Goal: Task Accomplishment & Management: Manage account settings

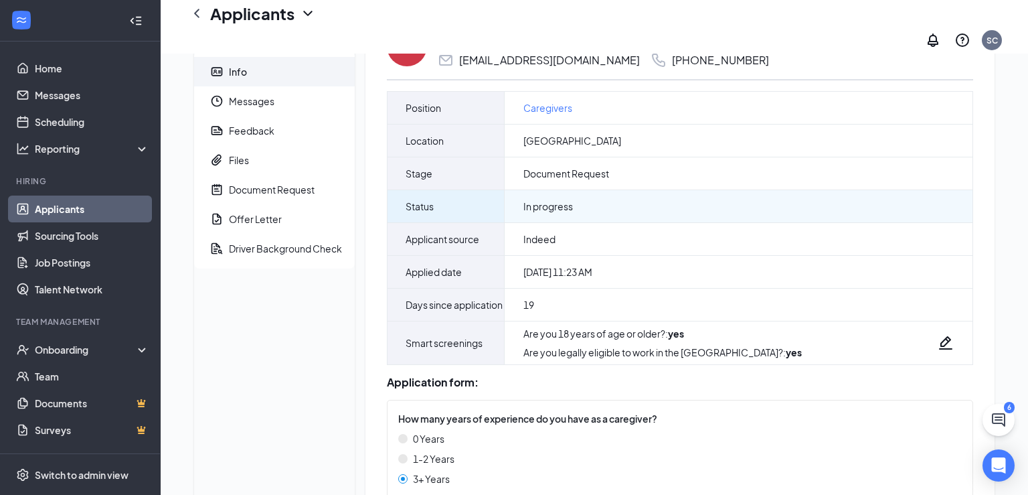
scroll to position [64, 0]
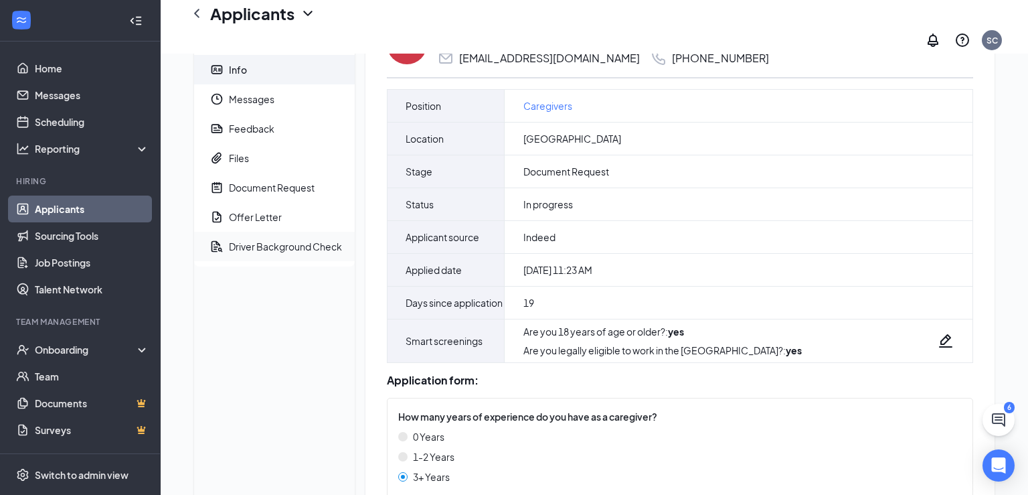
click at [260, 240] on div "Driver Background Check" at bounding box center [285, 246] width 113 height 13
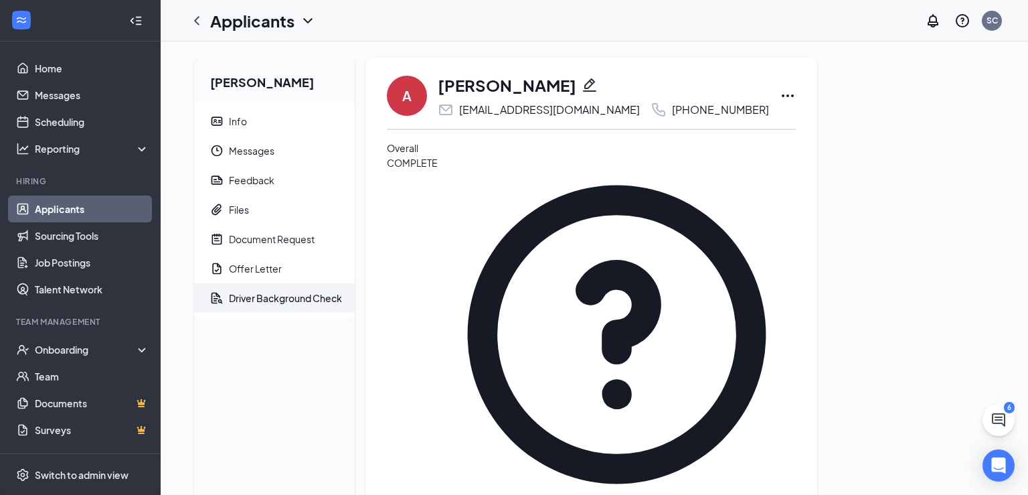
click at [268, 268] on div "Offer Letter" at bounding box center [255, 268] width 53 height 13
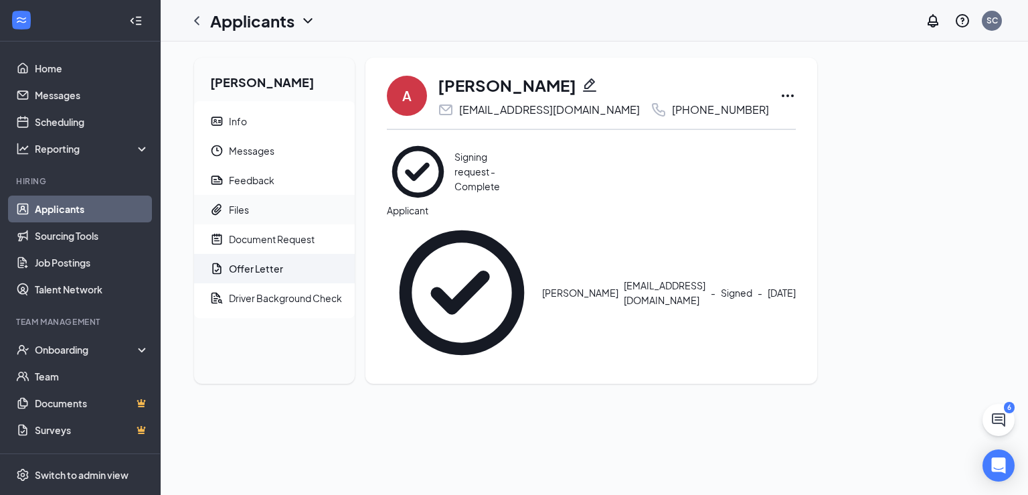
click at [233, 209] on div "Files" at bounding box center [239, 209] width 20 height 13
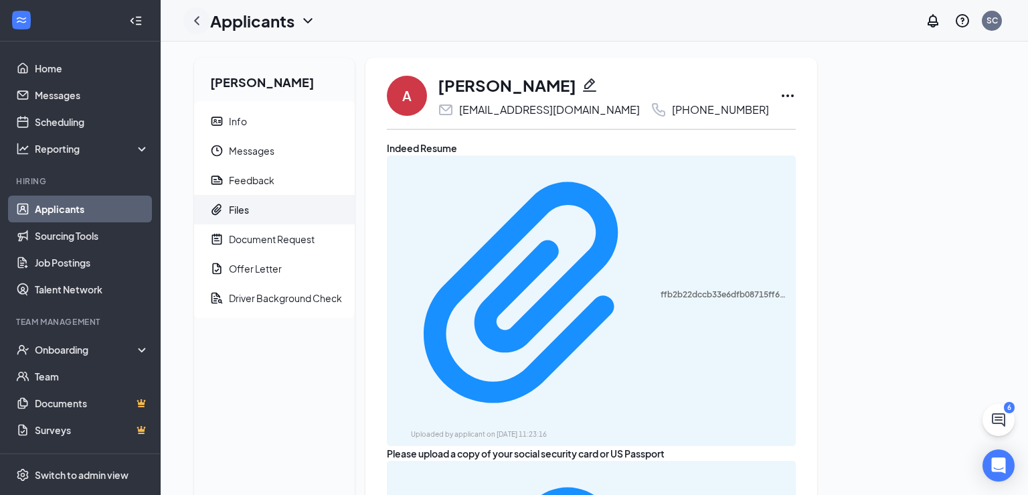
click at [207, 23] on div at bounding box center [196, 20] width 27 height 27
click at [197, 21] on icon "ChevronLeft" at bounding box center [197, 21] width 16 height 16
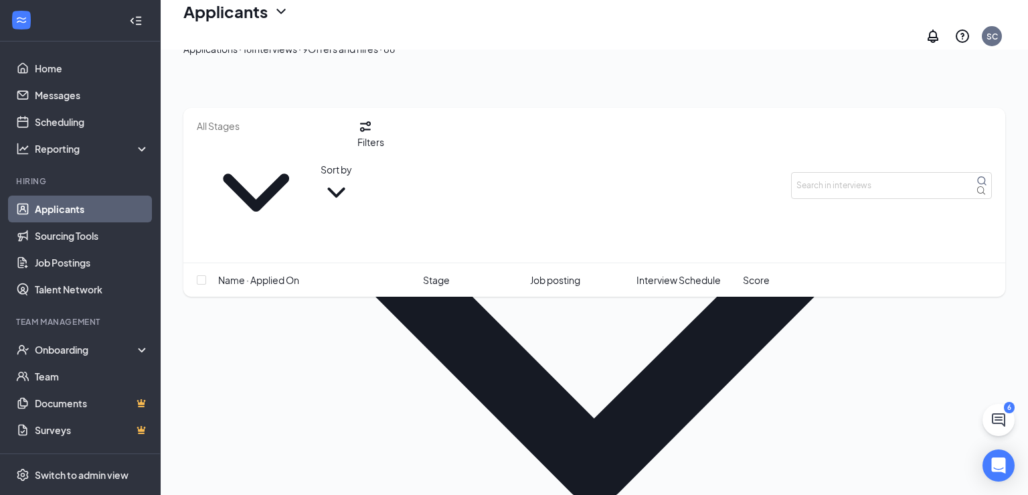
scroll to position [128, 0]
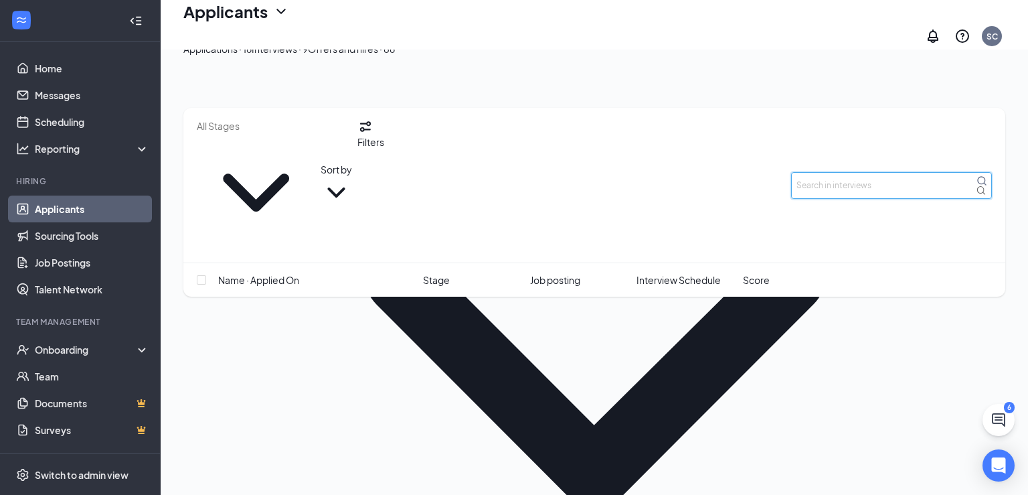
click at [838, 172] on input "text" at bounding box center [891, 185] width 201 height 27
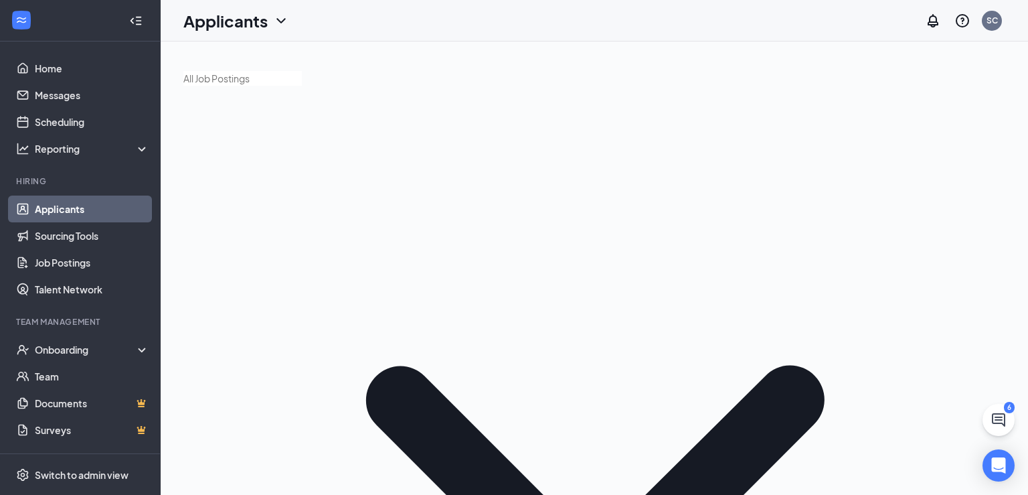
type input "[PERSON_NAME]"
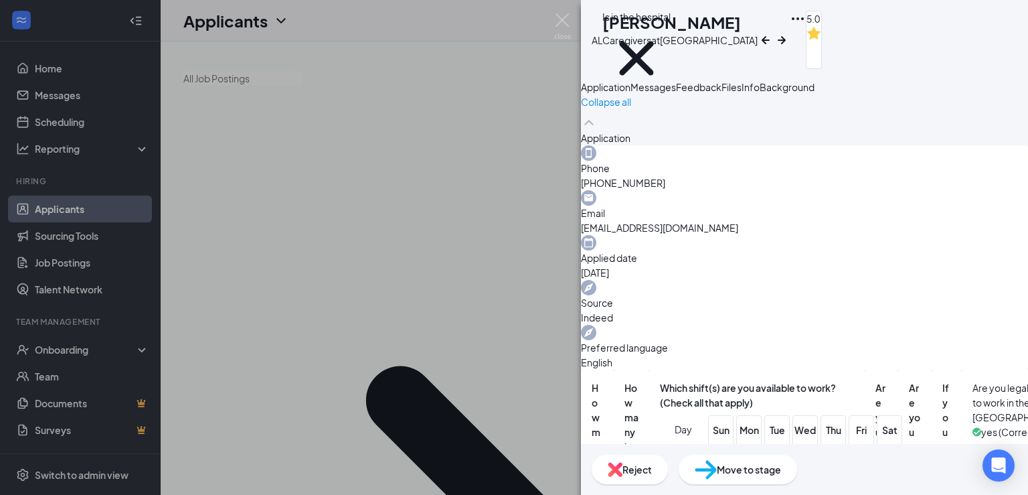
click at [676, 93] on span "Messages" at bounding box center [653, 87] width 46 height 12
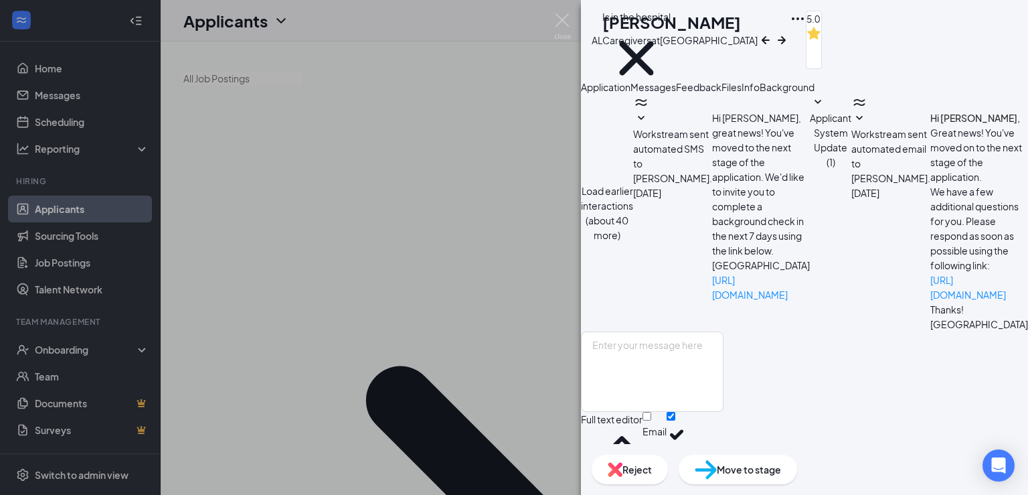
scroll to position [1023, 0]
click at [721, 93] on span "Feedback" at bounding box center [699, 87] width 46 height 12
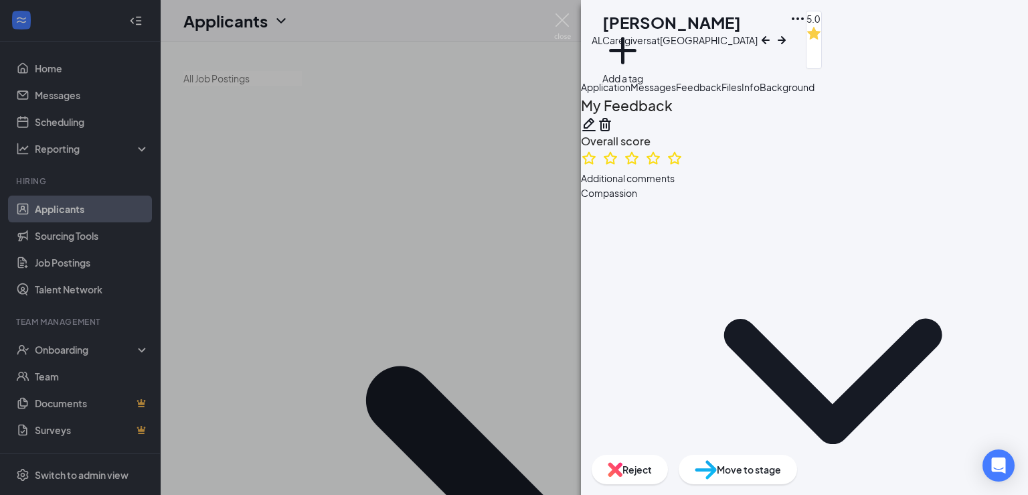
click at [741, 94] on button "Files" at bounding box center [731, 87] width 20 height 15
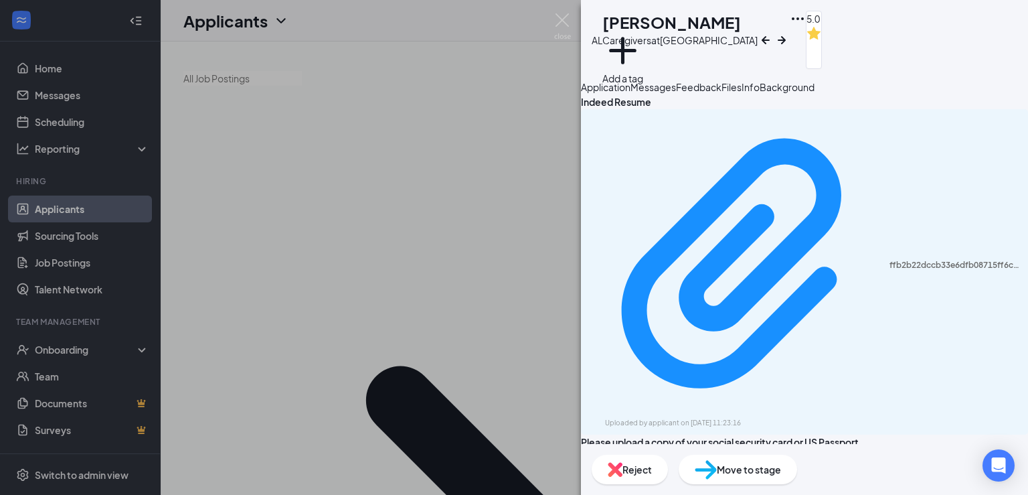
click at [759, 93] on span "Info" at bounding box center [750, 87] width 18 height 12
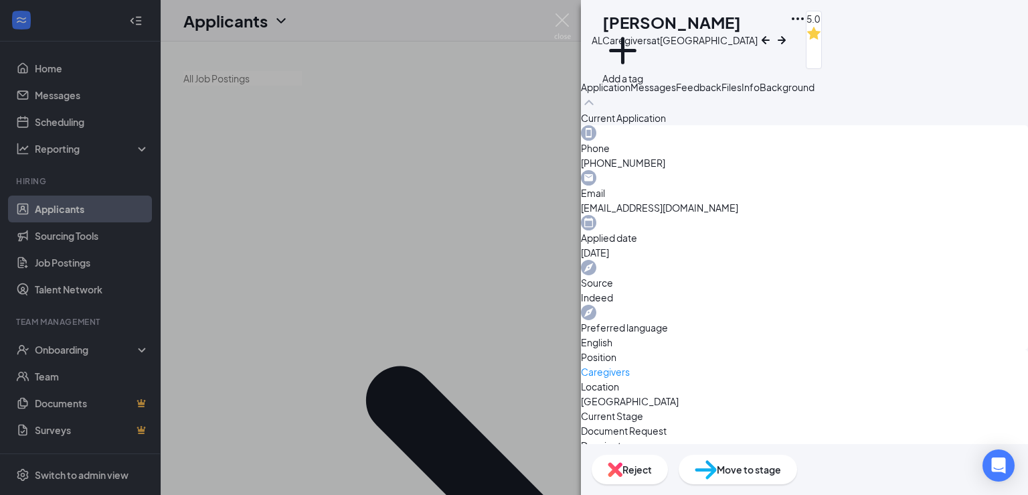
click at [786, 35] on icon "ArrowRight" at bounding box center [782, 39] width 8 height 8
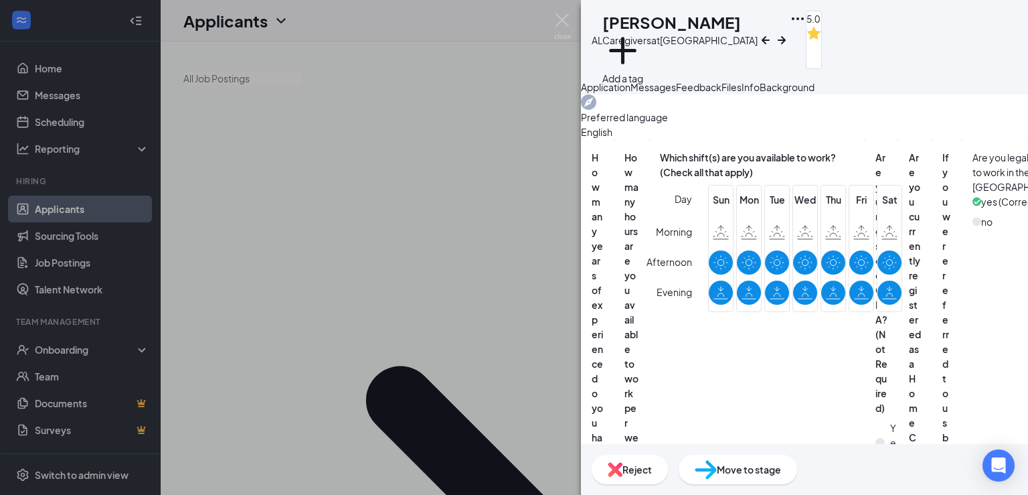
scroll to position [381, 0]
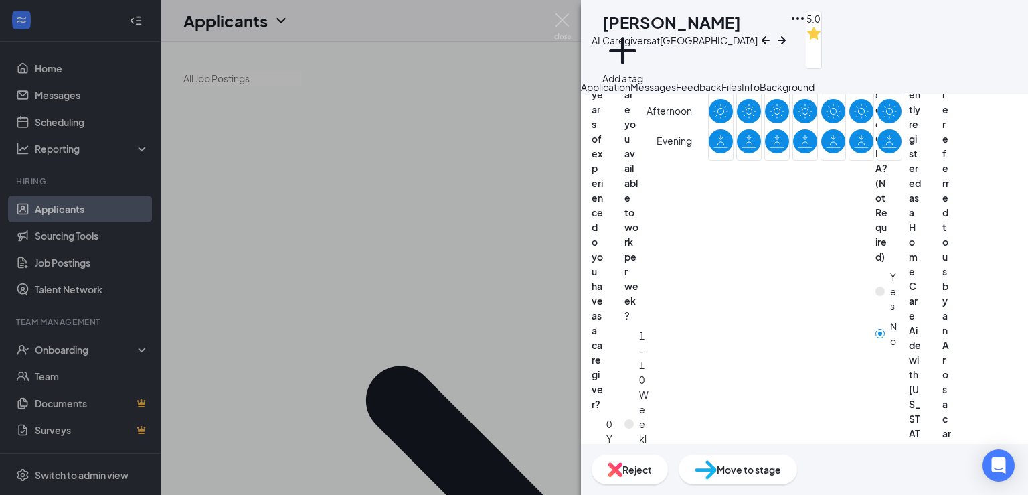
click at [781, 466] on span "Move to stage" at bounding box center [749, 469] width 64 height 15
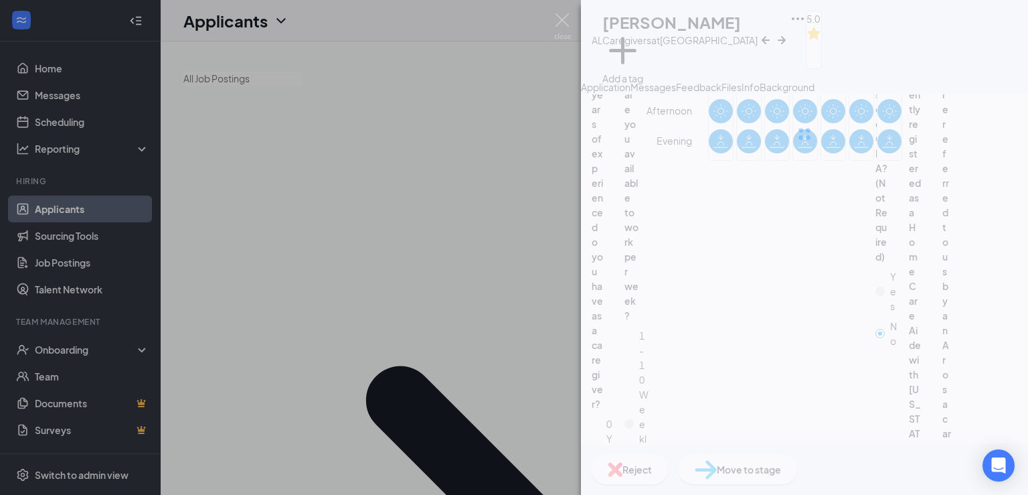
type input "Screening Complete (next stage)"
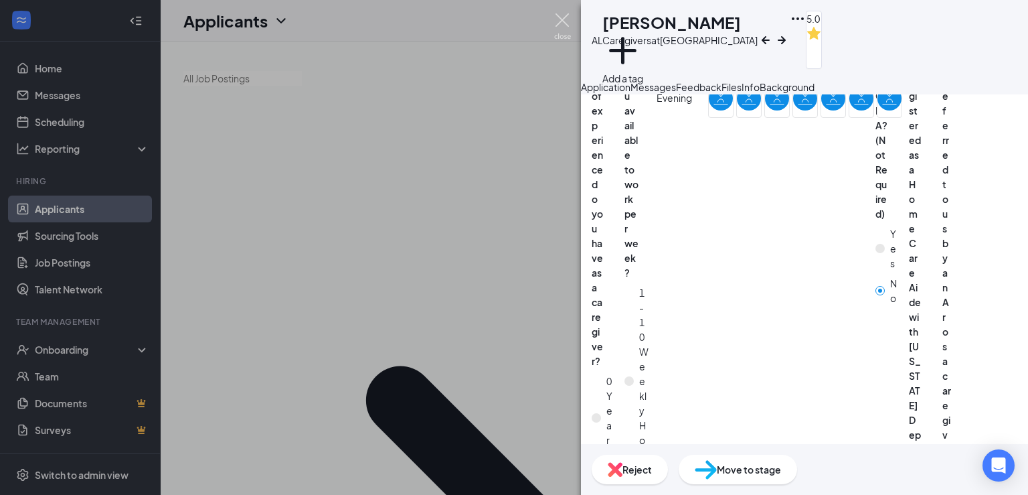
drag, startPoint x: 547, startPoint y: 21, endPoint x: 553, endPoint y: 18, distance: 6.9
click at [549, 21] on div "AL [PERSON_NAME] Caregivers at [GEOGRAPHIC_DATA] Add a tag 5.0 Application Mess…" at bounding box center [514, 247] width 1028 height 495
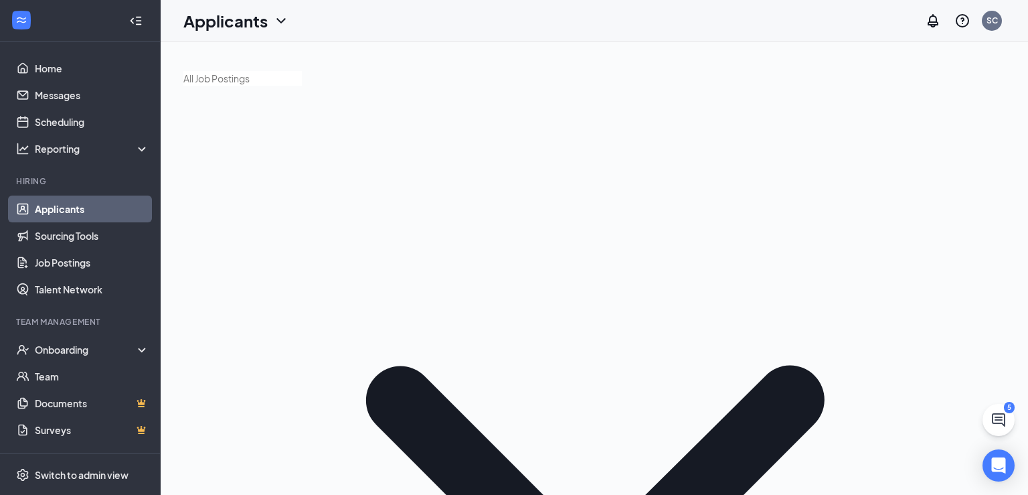
click at [68, 345] on div "Onboarding" at bounding box center [86, 349] width 103 height 13
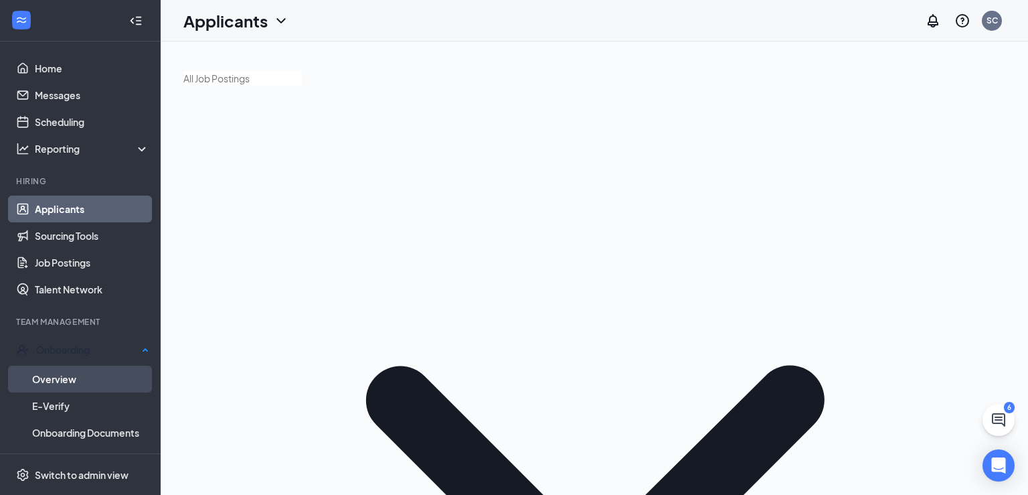
click at [67, 377] on link "Overview" at bounding box center [90, 378] width 117 height 27
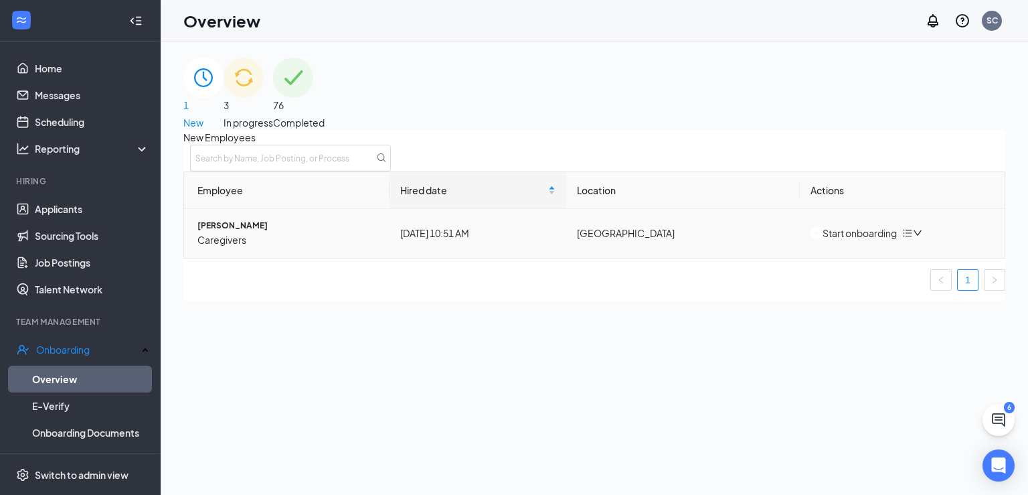
click at [828, 240] on div "Start onboarding" at bounding box center [853, 233] width 86 height 15
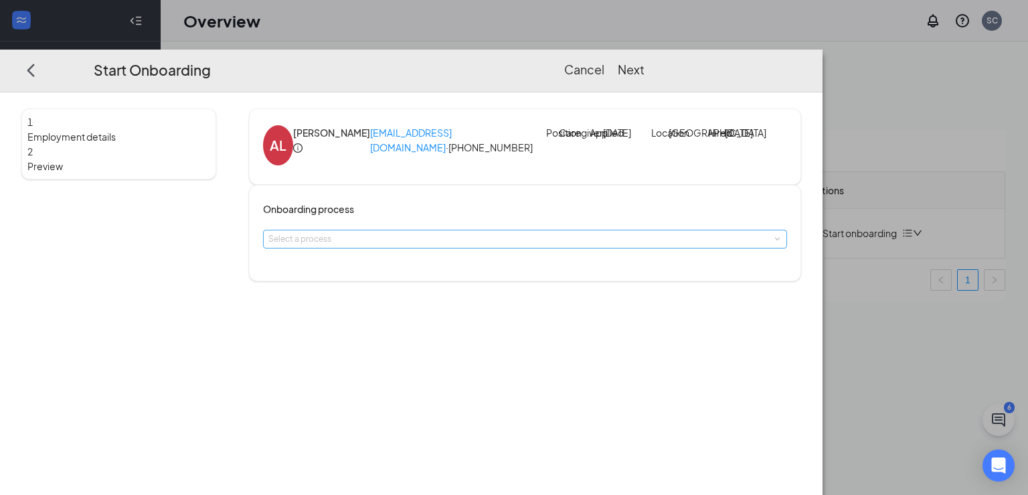
click at [365, 246] on div "Select a process" at bounding box center [521, 238] width 507 height 13
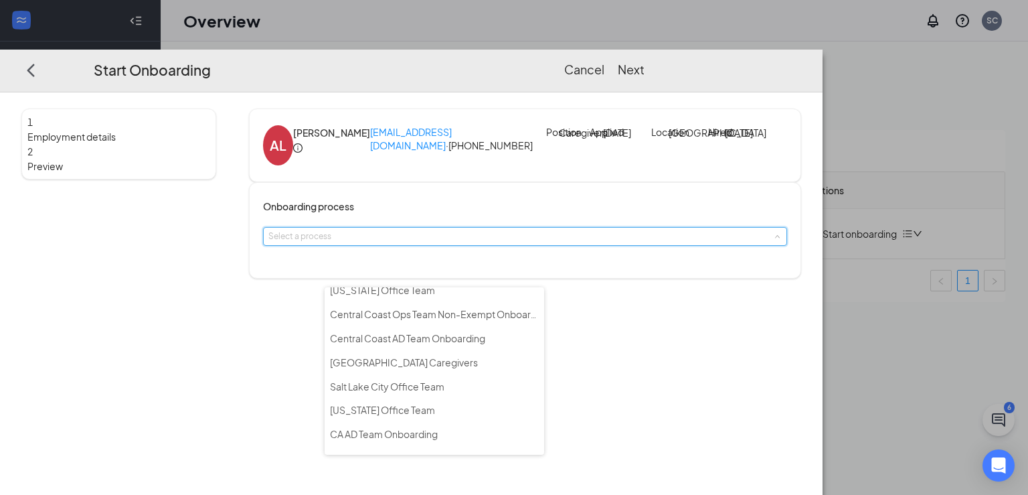
scroll to position [142, 0]
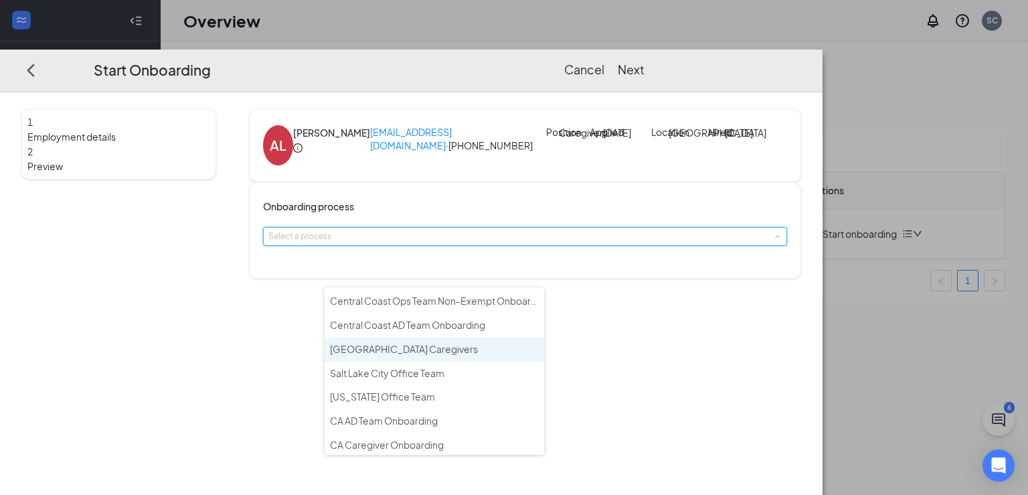
click at [377, 343] on span "[GEOGRAPHIC_DATA] Caregivers" at bounding box center [404, 349] width 148 height 12
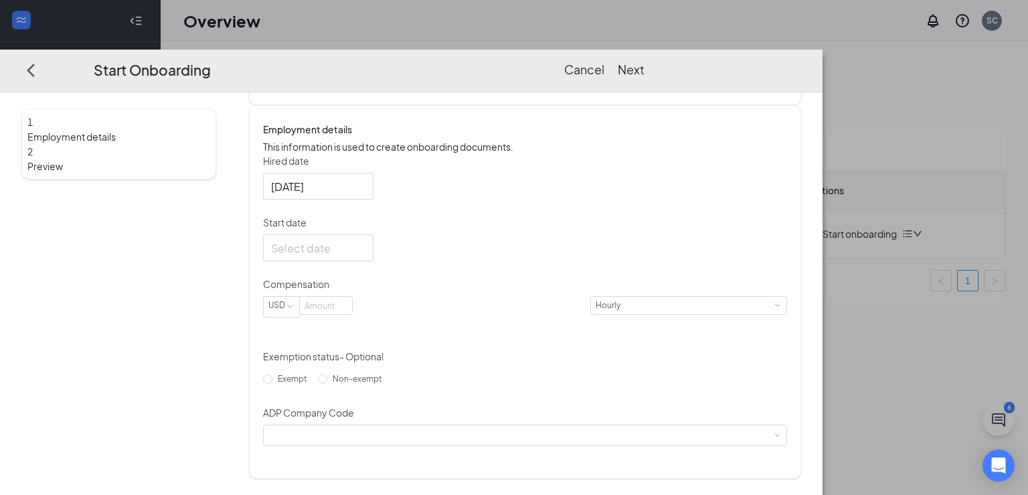
scroll to position [226, 0]
click at [604, 60] on button "Cancel" at bounding box center [584, 69] width 40 height 19
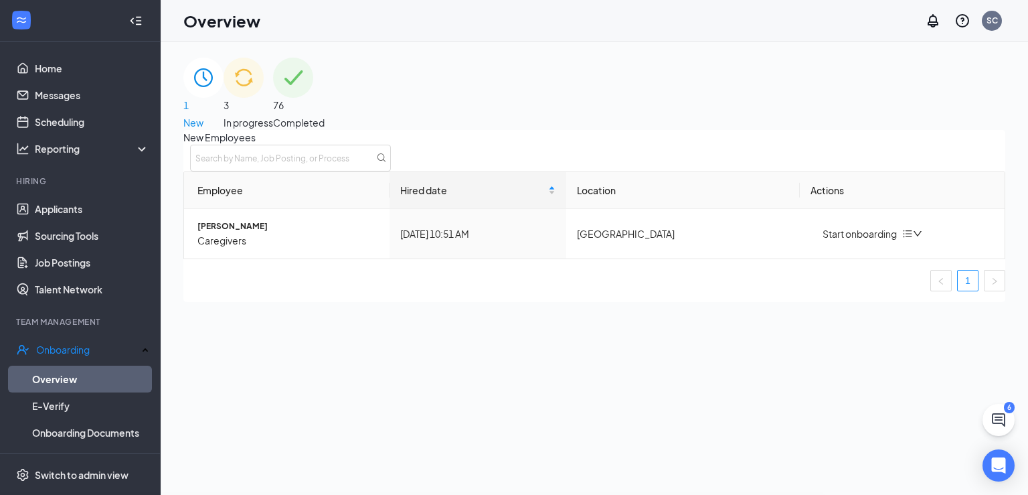
scroll to position [0, 0]
click at [60, 212] on link "Applicants" at bounding box center [92, 208] width 114 height 27
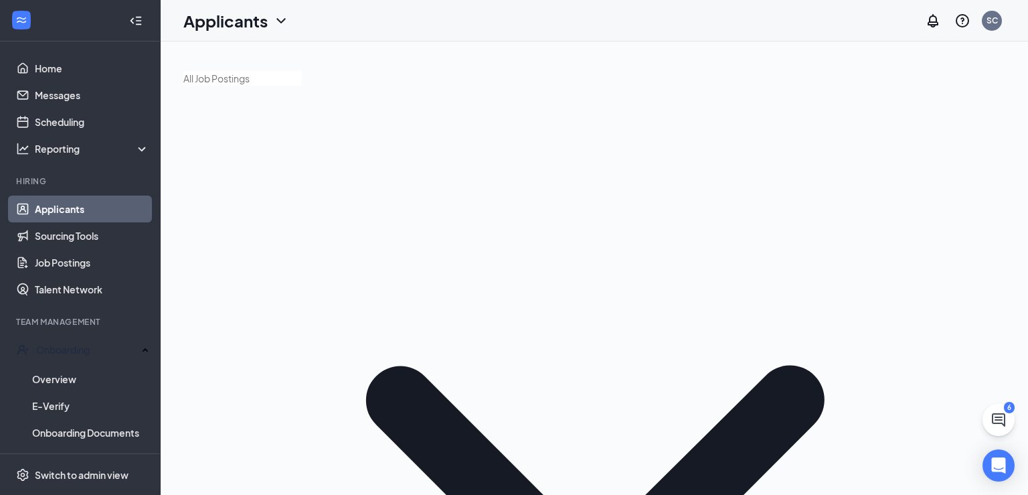
drag, startPoint x: 381, startPoint y: 132, endPoint x: 390, endPoint y: 140, distance: 11.9
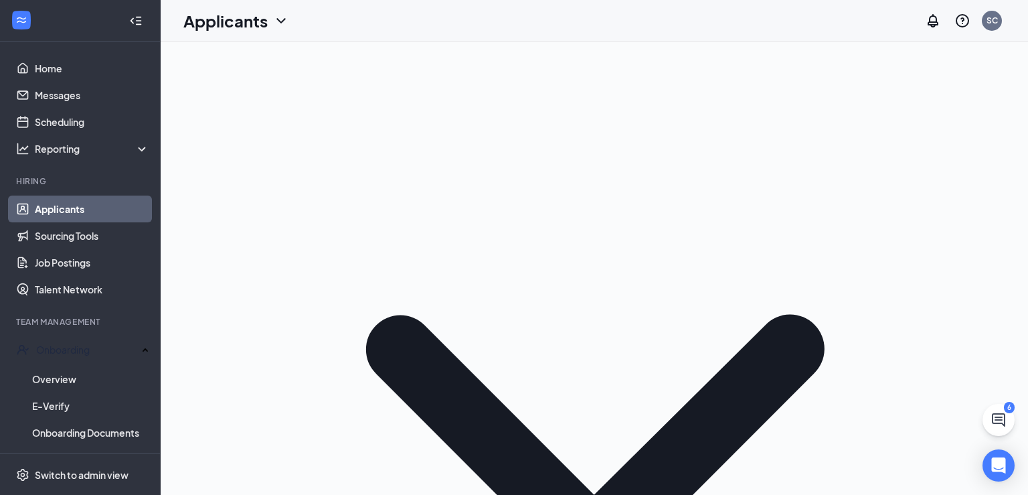
scroll to position [177, 0]
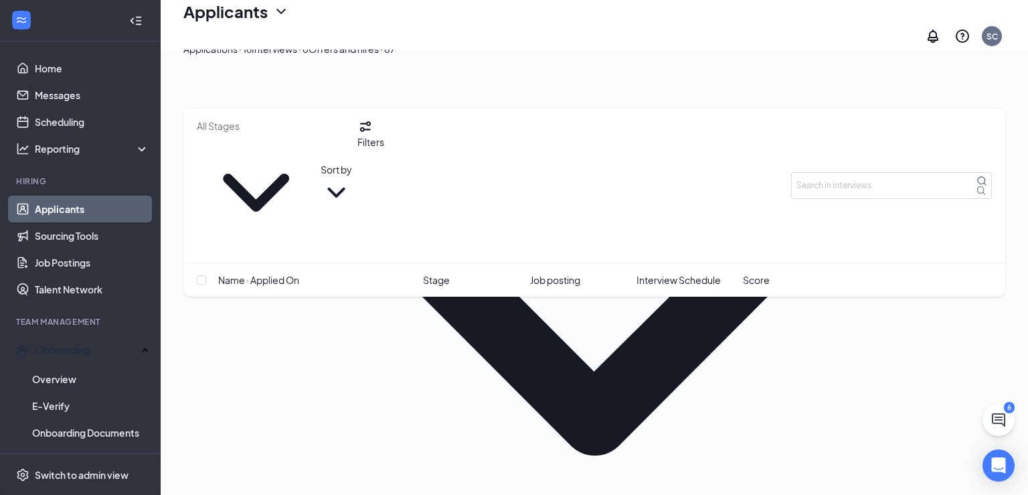
scroll to position [223, 0]
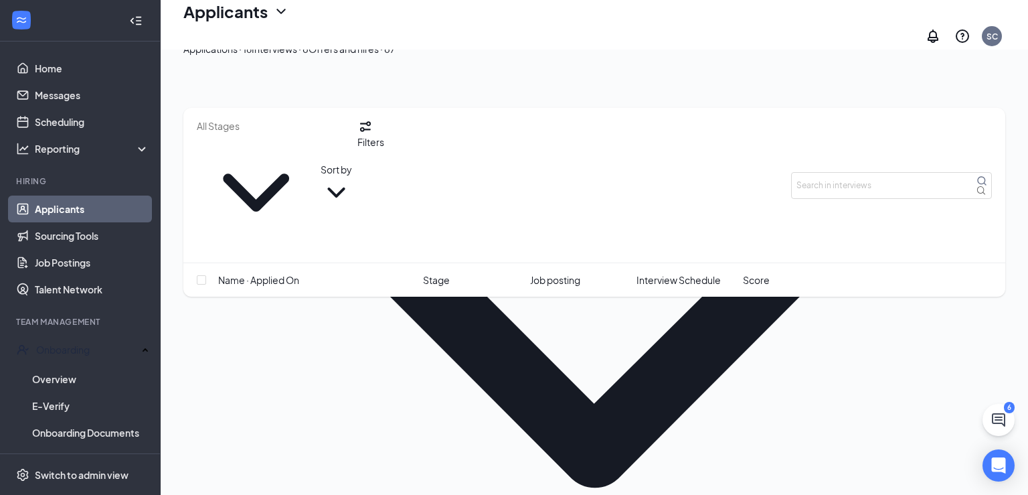
scroll to position [133, 0]
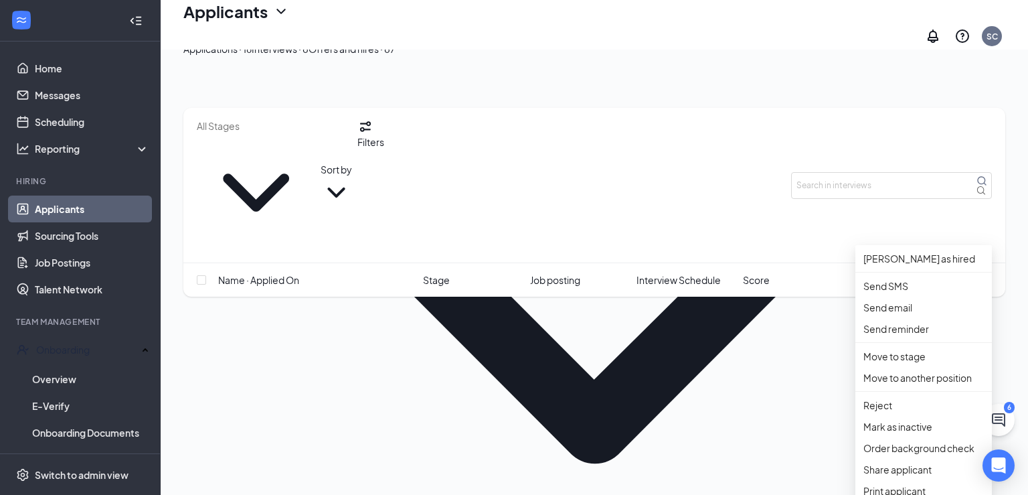
scroll to position [162, 0]
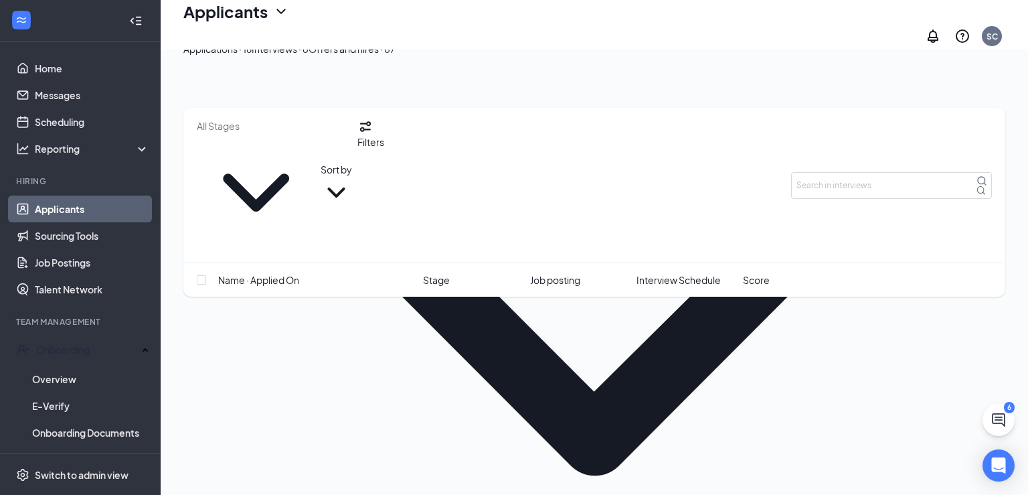
drag, startPoint x: 791, startPoint y: 247, endPoint x: 775, endPoint y: 254, distance: 17.7
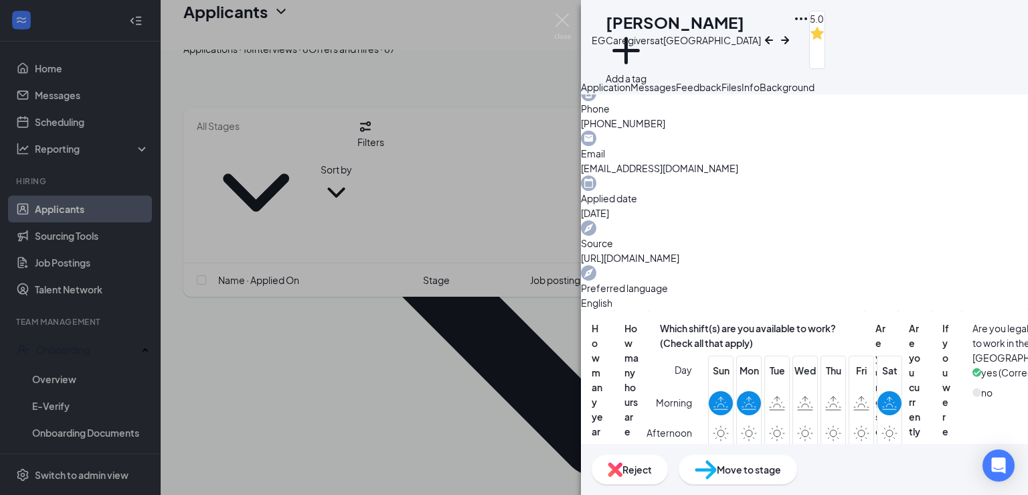
scroll to position [147, 0]
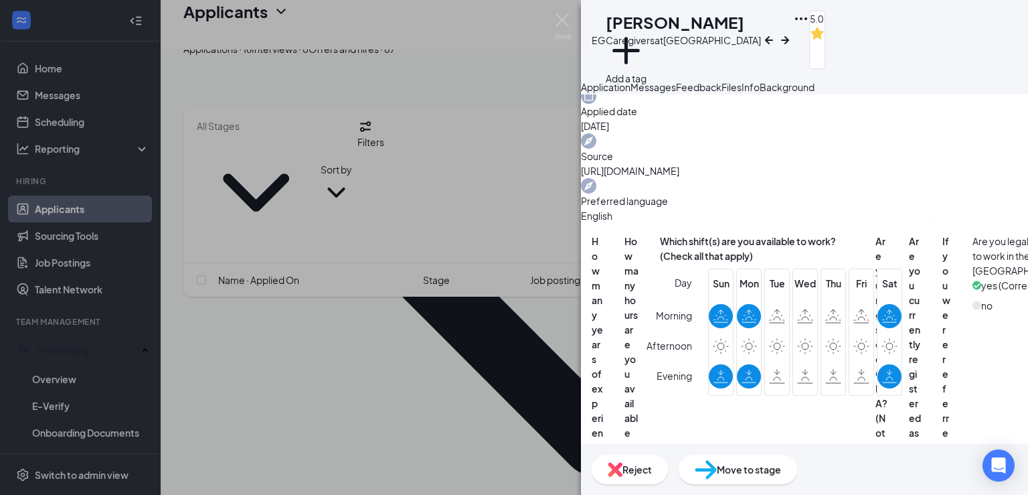
click at [676, 93] on span "Messages" at bounding box center [653, 87] width 46 height 12
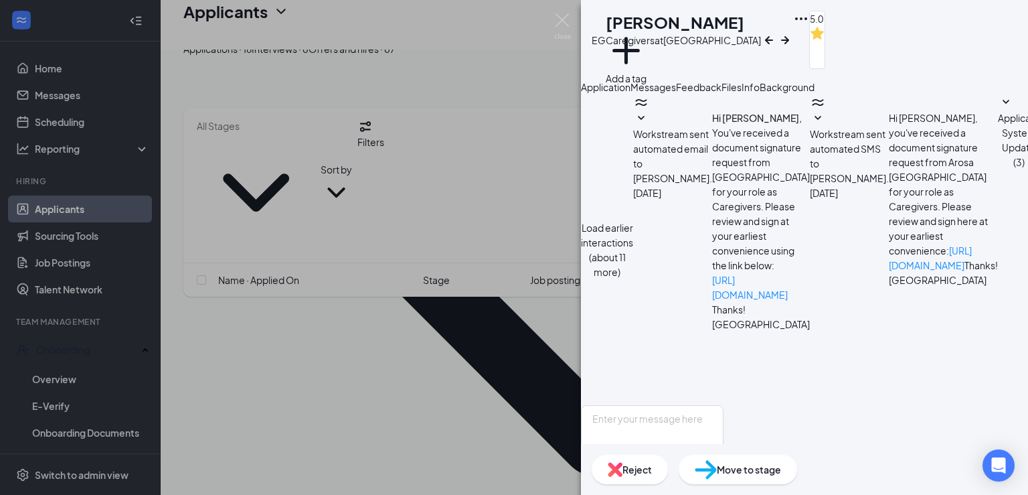
scroll to position [326, 0]
click at [721, 93] on span "Feedback" at bounding box center [699, 87] width 46 height 12
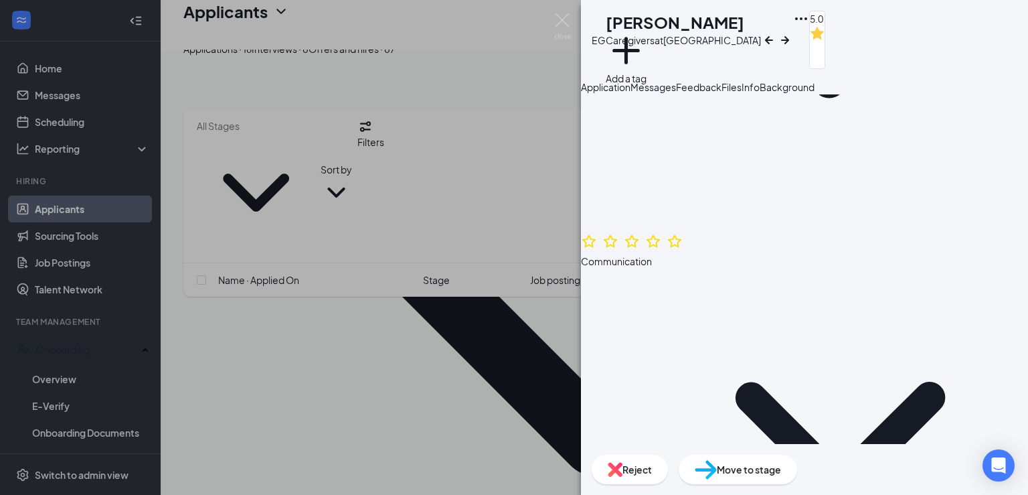
scroll to position [778, 0]
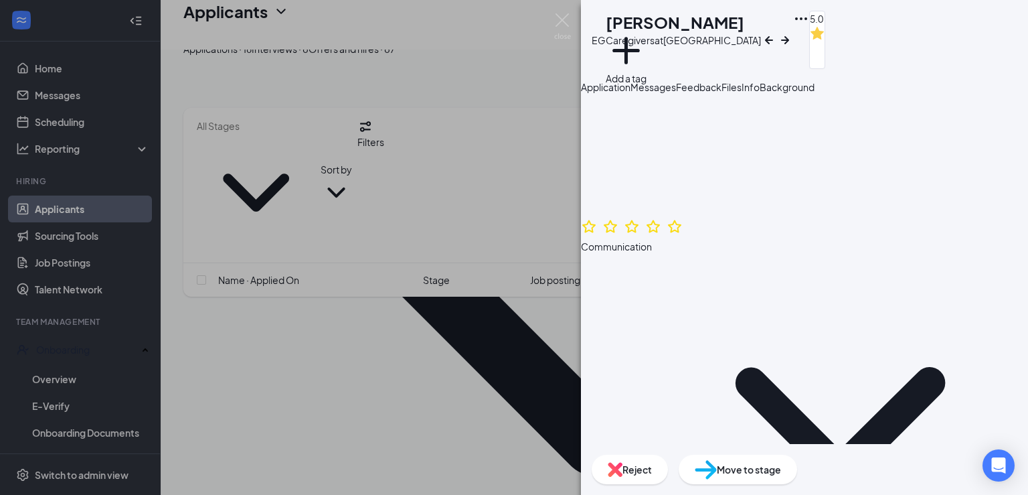
click at [741, 93] on span "Files" at bounding box center [731, 87] width 20 height 12
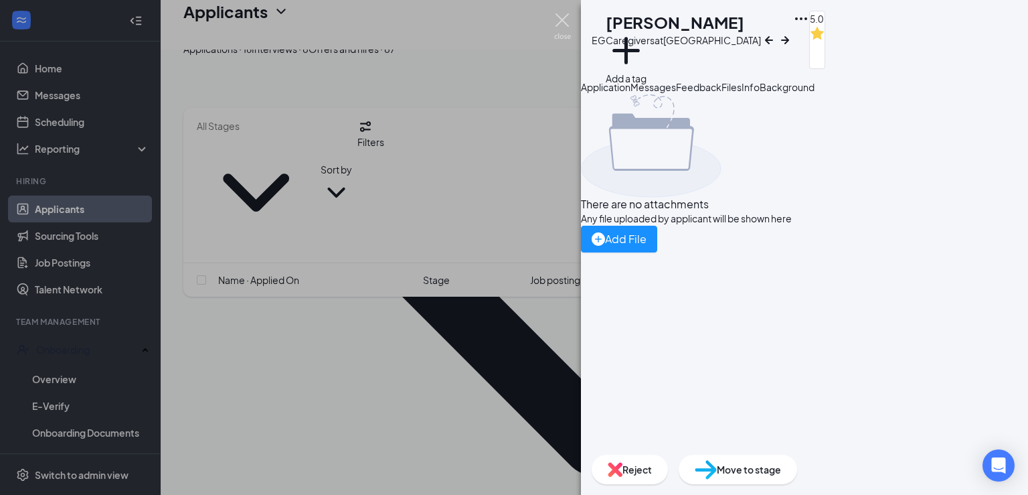
drag, startPoint x: 558, startPoint y: 17, endPoint x: 673, endPoint y: 238, distance: 248.7
click at [558, 17] on img at bounding box center [562, 26] width 17 height 26
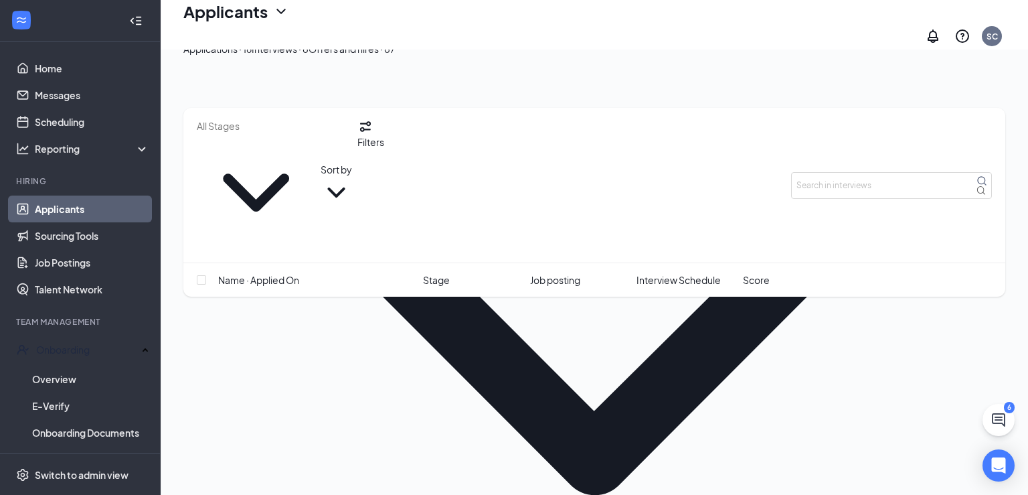
scroll to position [141, 0]
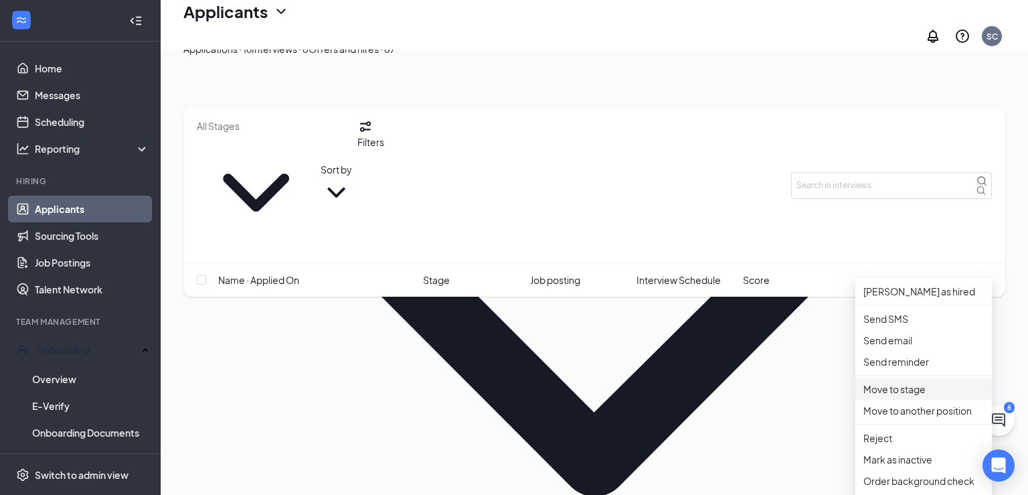
click at [893, 396] on p "Move to stage" at bounding box center [923, 388] width 120 height 15
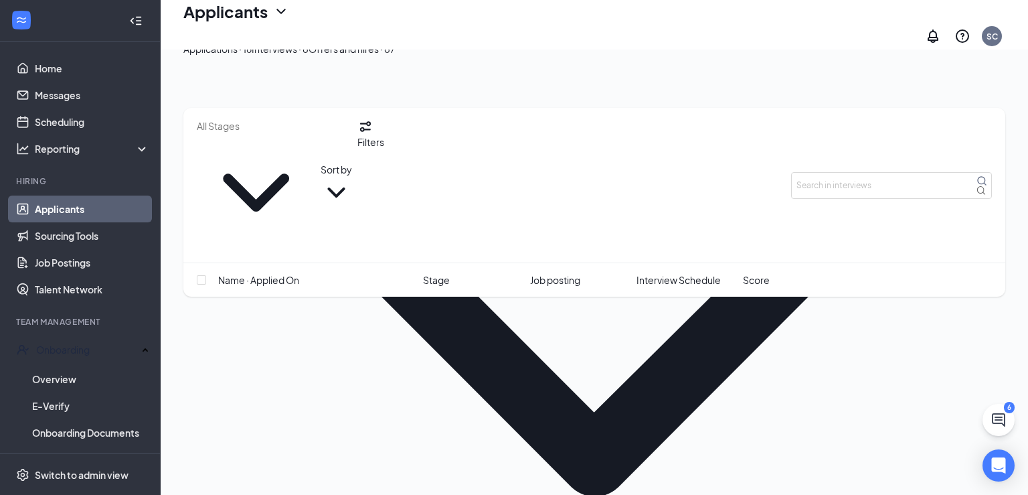
type input "Non Driver Background Check (next stage)"
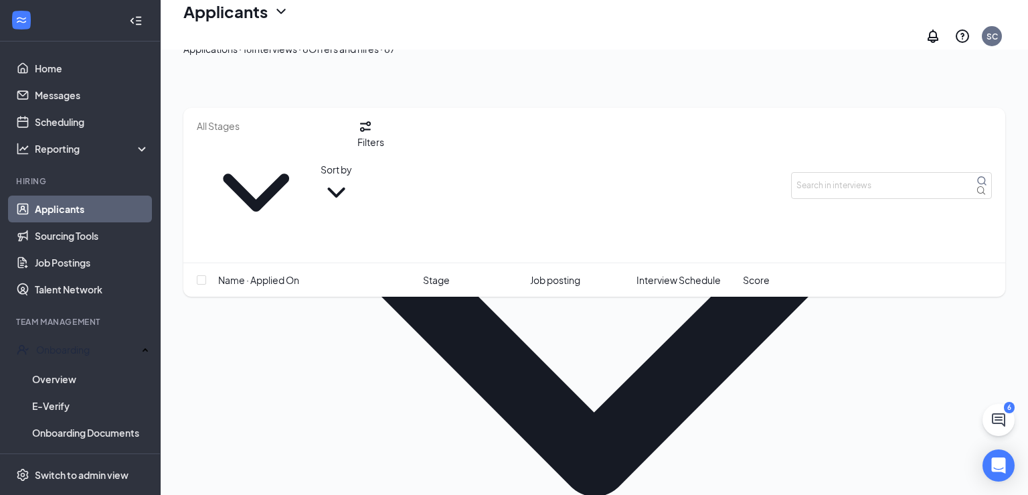
scroll to position [0, 0]
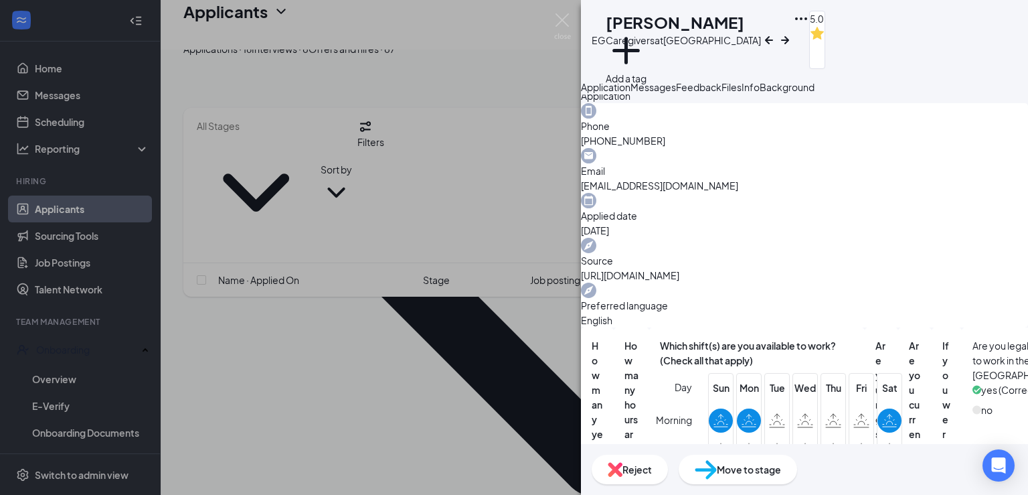
scroll to position [51, 0]
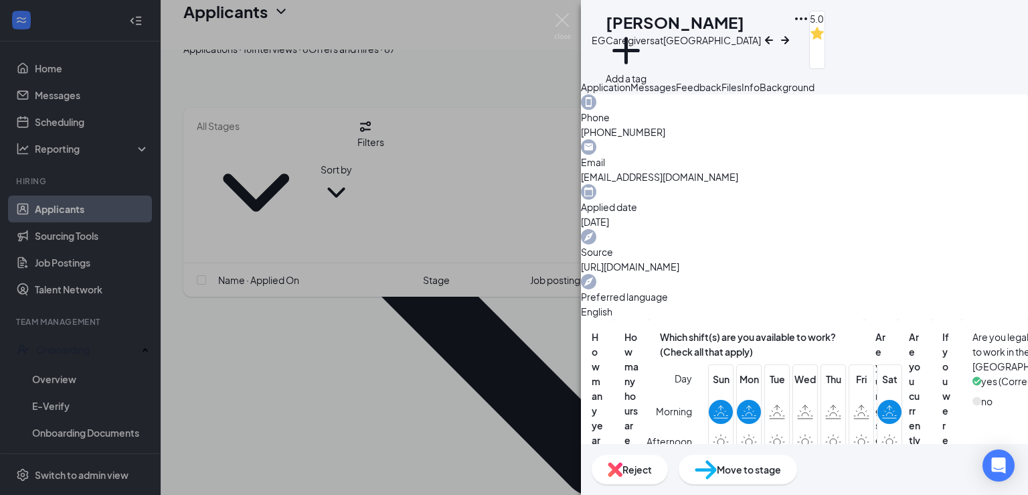
click at [741, 93] on span "Files" at bounding box center [731, 87] width 20 height 12
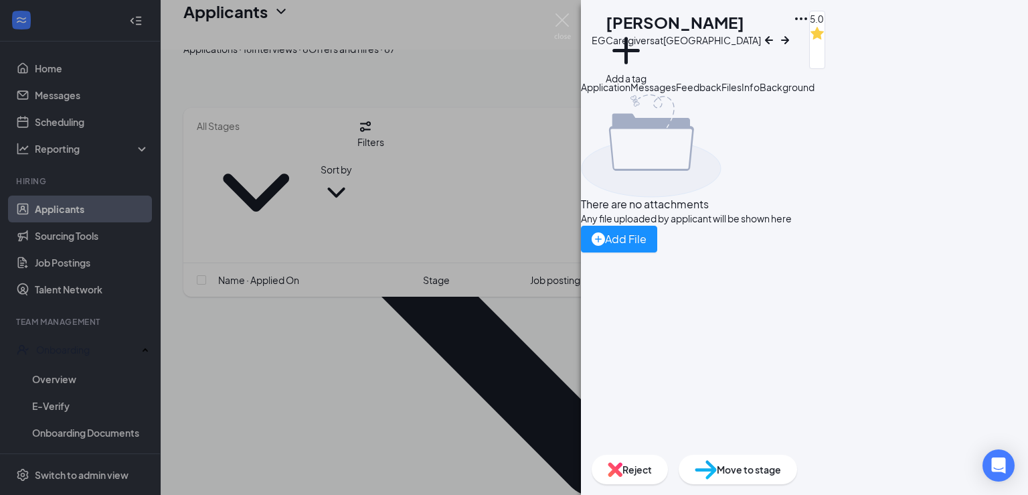
drag, startPoint x: 726, startPoint y: 116, endPoint x: 789, endPoint y: 103, distance: 64.3
click at [676, 94] on button "Messages" at bounding box center [653, 87] width 46 height 15
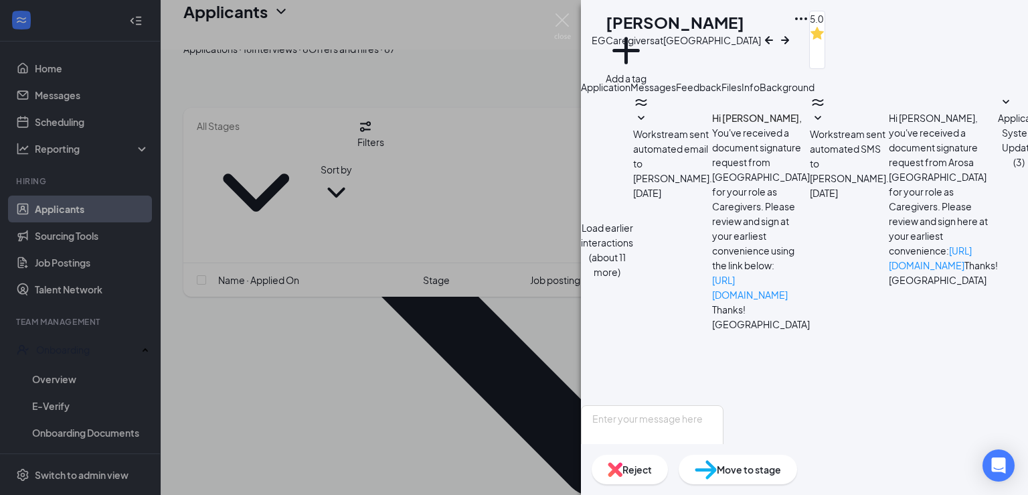
scroll to position [326, 0]
click at [721, 93] on span "Feedback" at bounding box center [699, 87] width 46 height 12
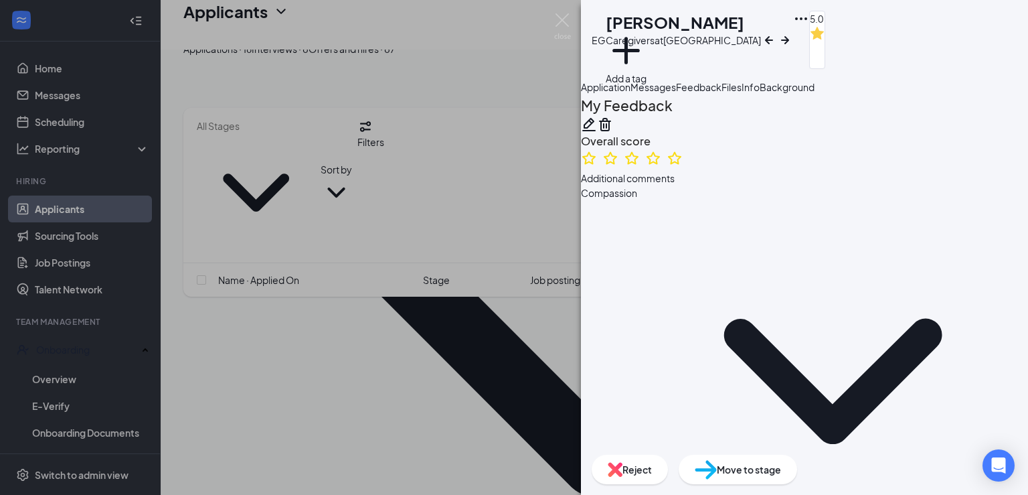
drag, startPoint x: 886, startPoint y: 106, endPoint x: 913, endPoint y: 126, distance: 34.4
click at [741, 93] on span "Files" at bounding box center [731, 87] width 20 height 12
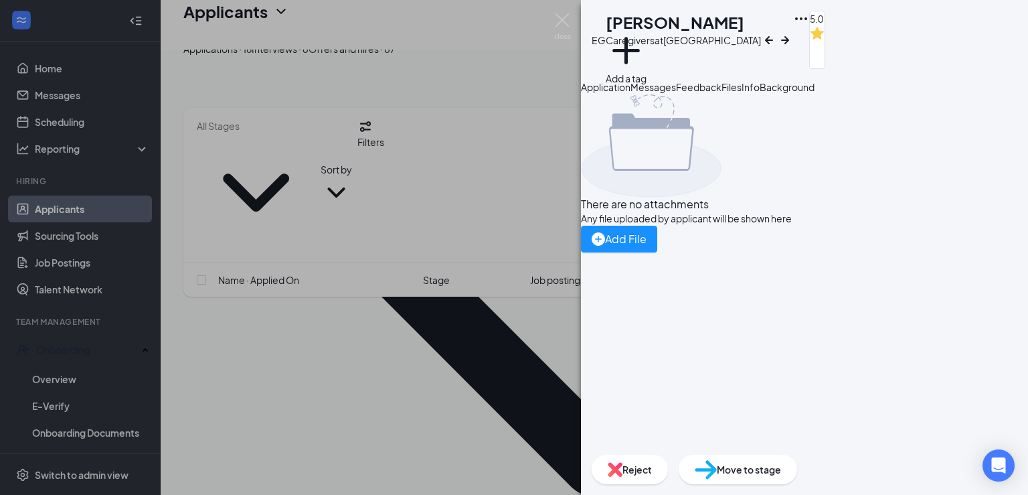
drag, startPoint x: 943, startPoint y: 106, endPoint x: 986, endPoint y: 110, distance: 43.0
click at [759, 93] on span "Info" at bounding box center [750, 87] width 18 height 12
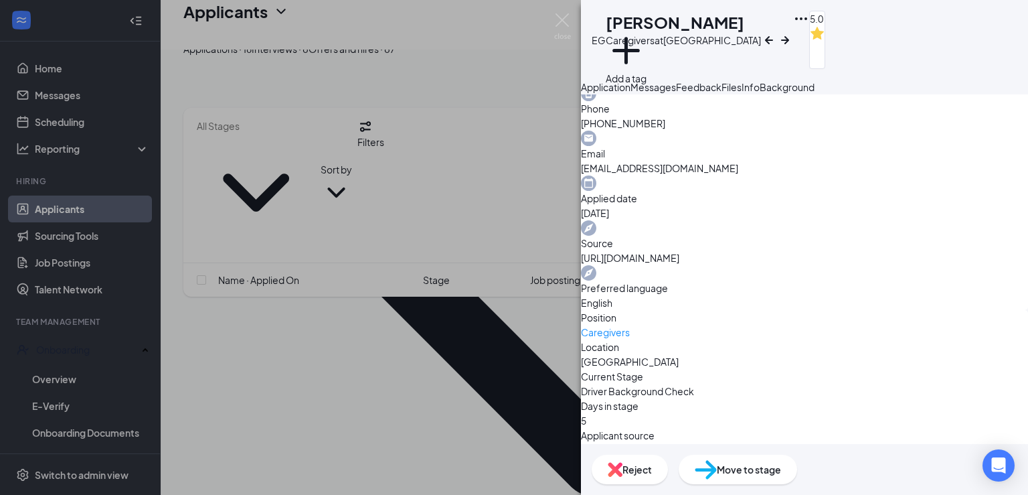
scroll to position [58, 0]
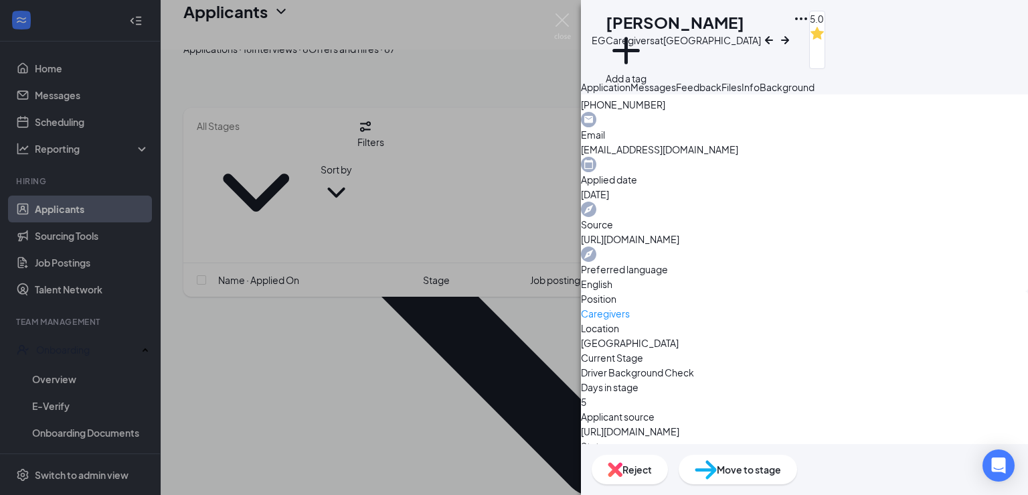
click at [814, 93] on span "Background" at bounding box center [786, 87] width 55 height 12
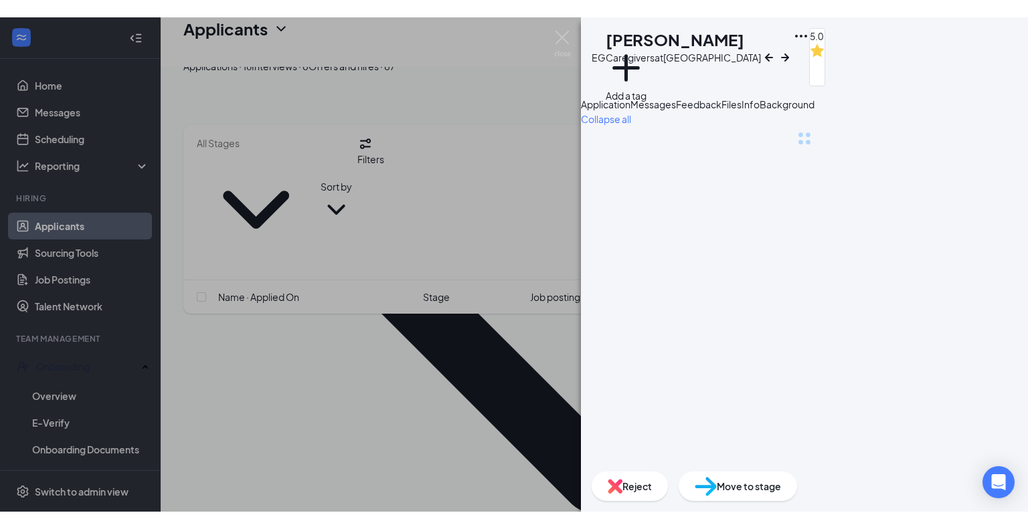
scroll to position [0, 54]
